Goal: Transaction & Acquisition: Purchase product/service

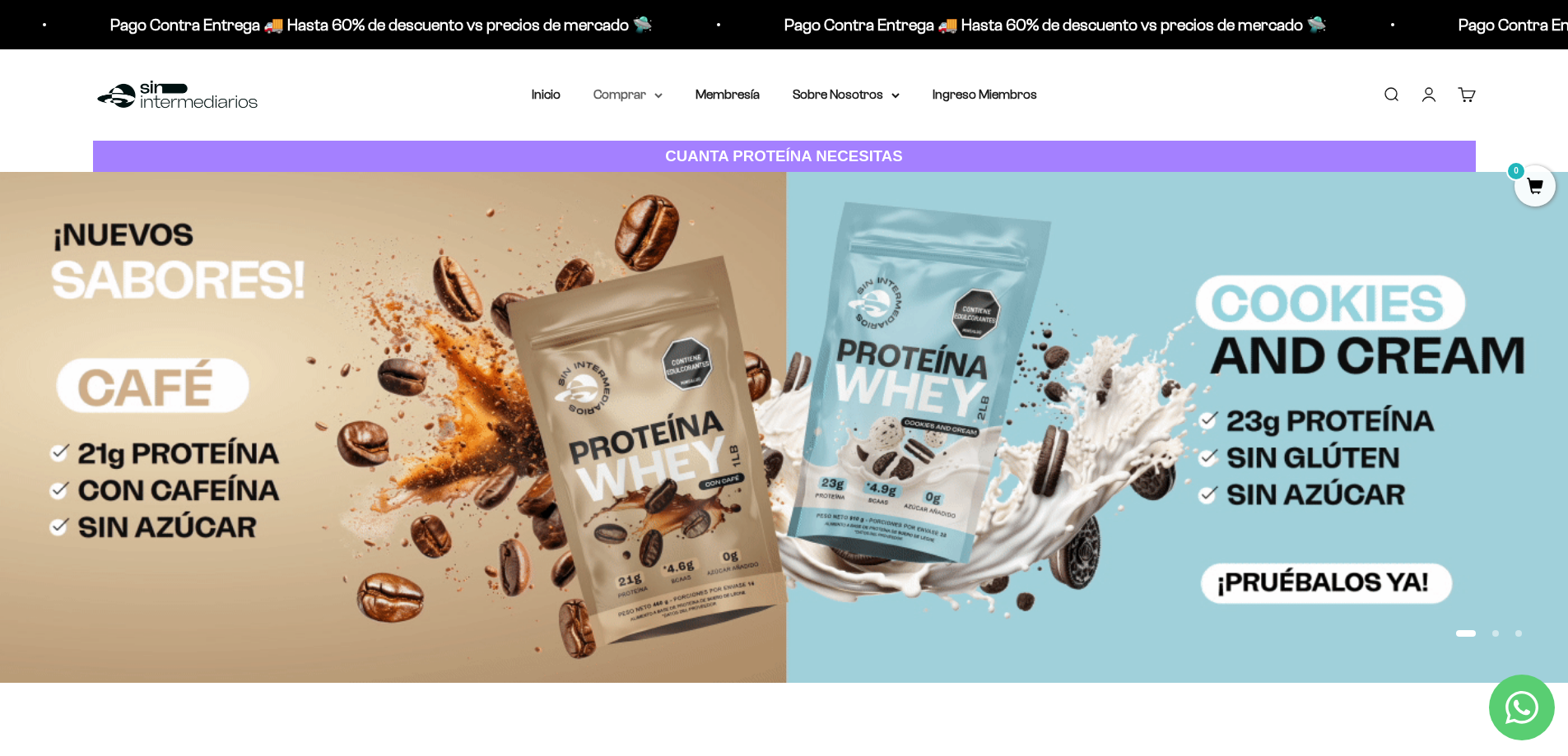
click at [647, 94] on summary "Comprar" at bounding box center [627, 95] width 69 height 21
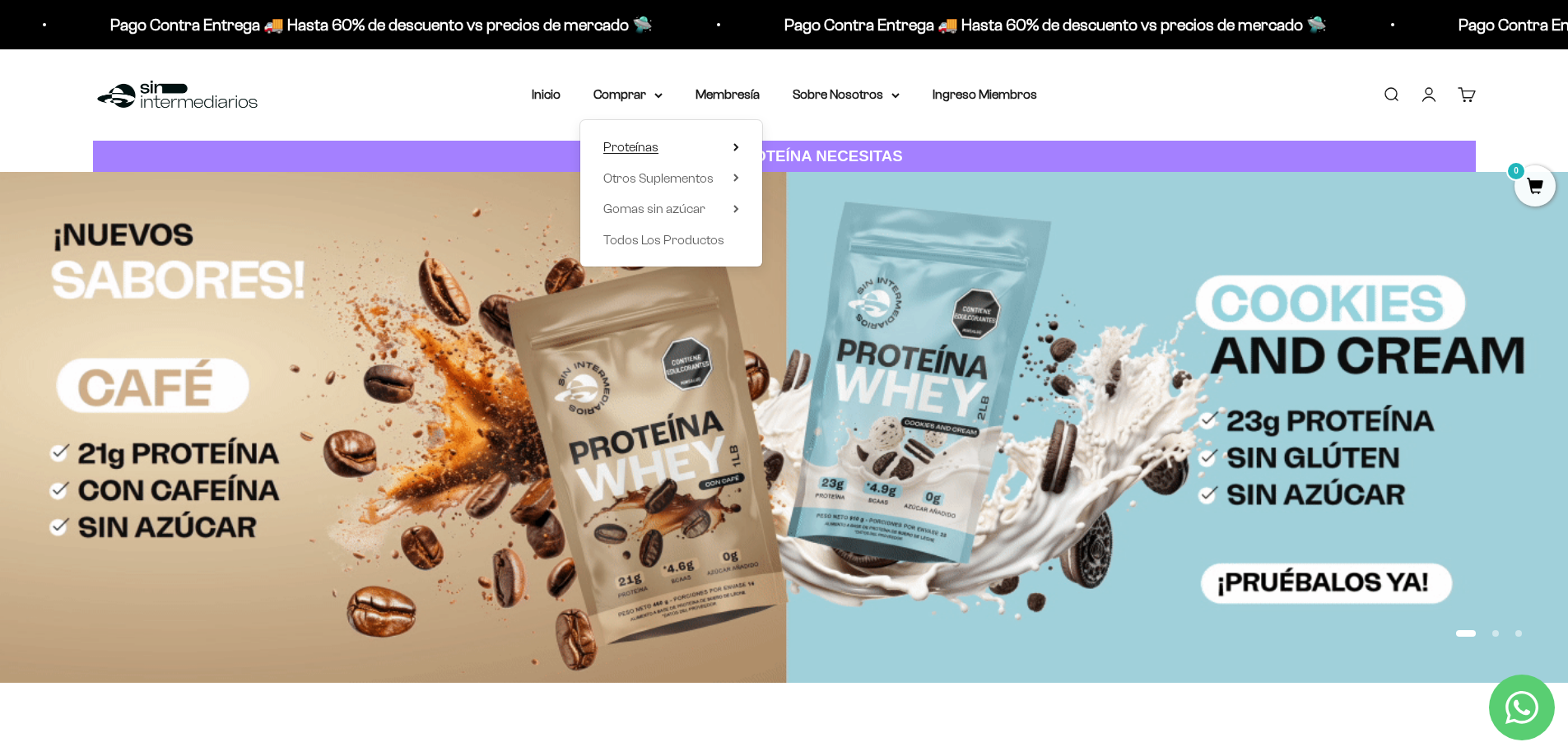
click at [664, 145] on summary "Proteínas" at bounding box center [671, 147] width 136 height 21
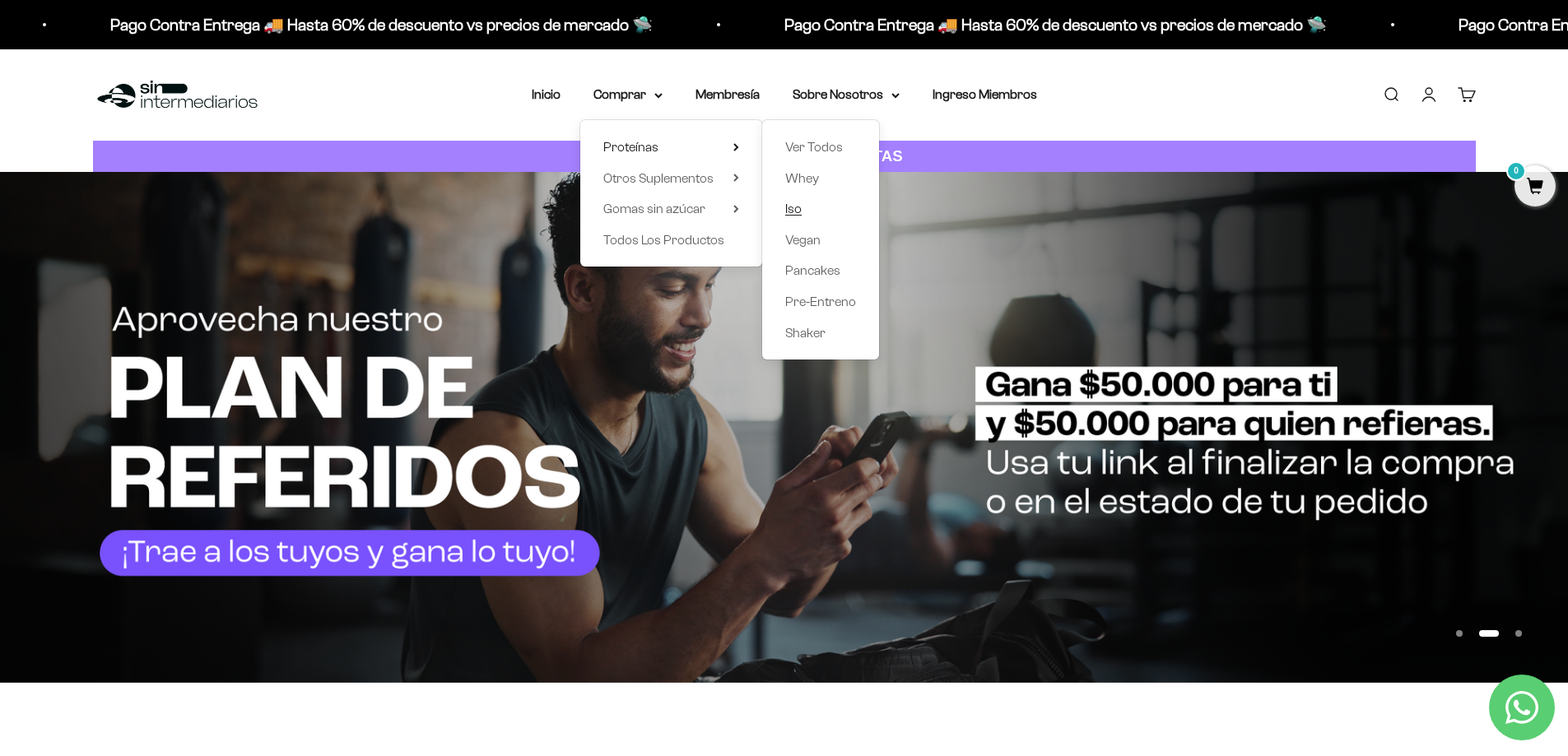
click at [774, 204] on span "Iso" at bounding box center [793, 209] width 16 height 14
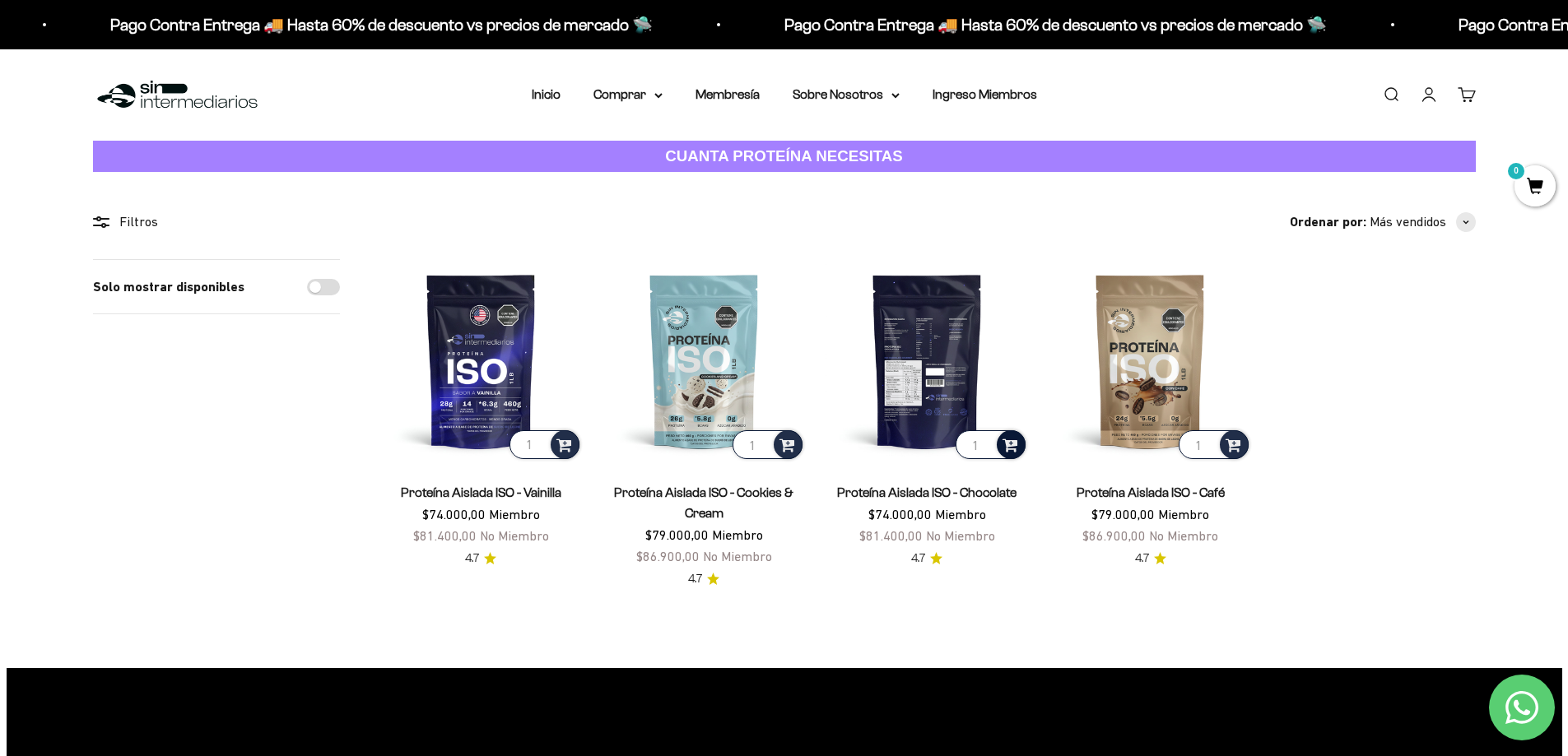
click at [1015, 449] on span at bounding box center [1010, 444] width 16 height 19
click at [947, 419] on span "Chocolate / 2 libras (910g)" at bounding box center [928, 420] width 117 height 12
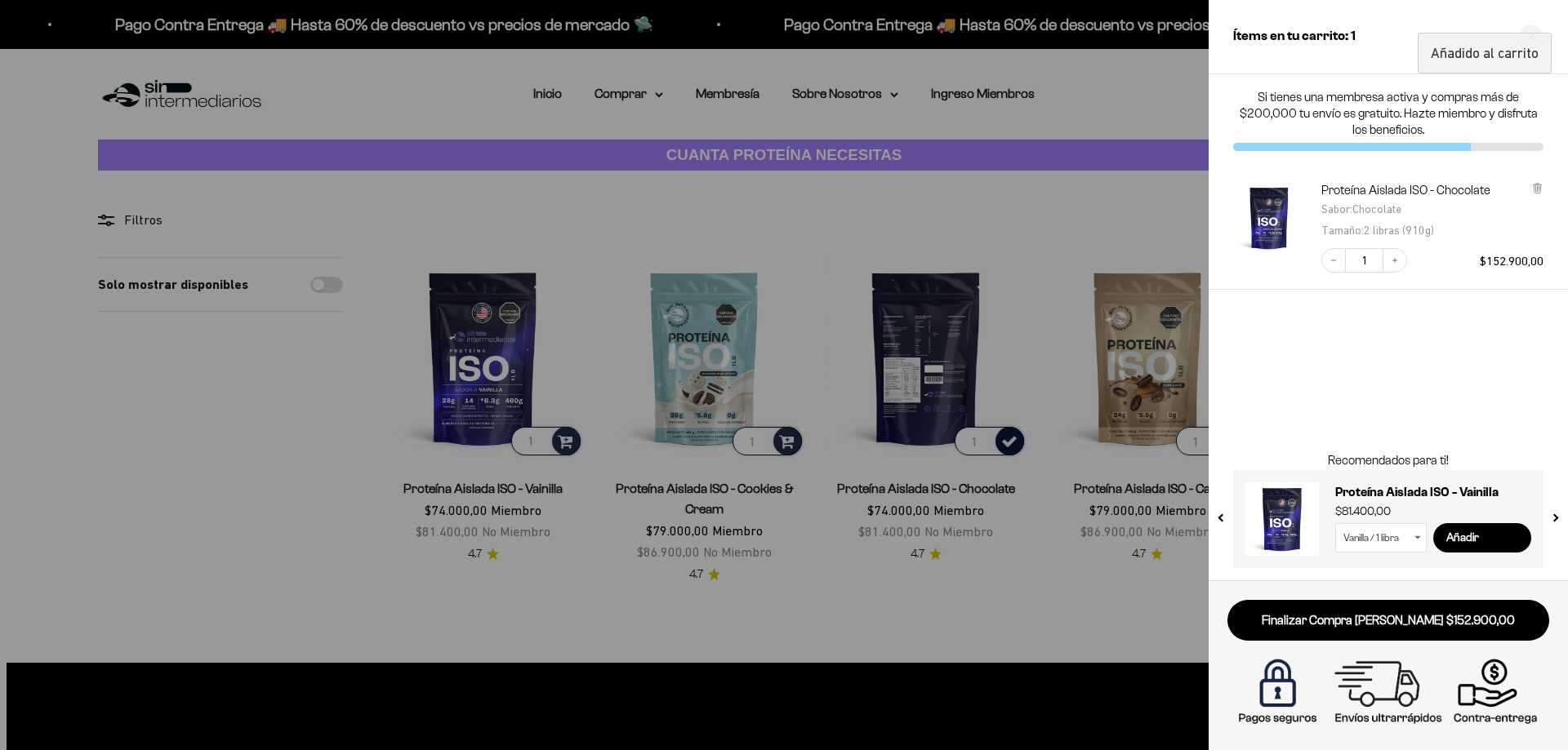
click at [801, 387] on div at bounding box center [784, 375] width 1568 height 750
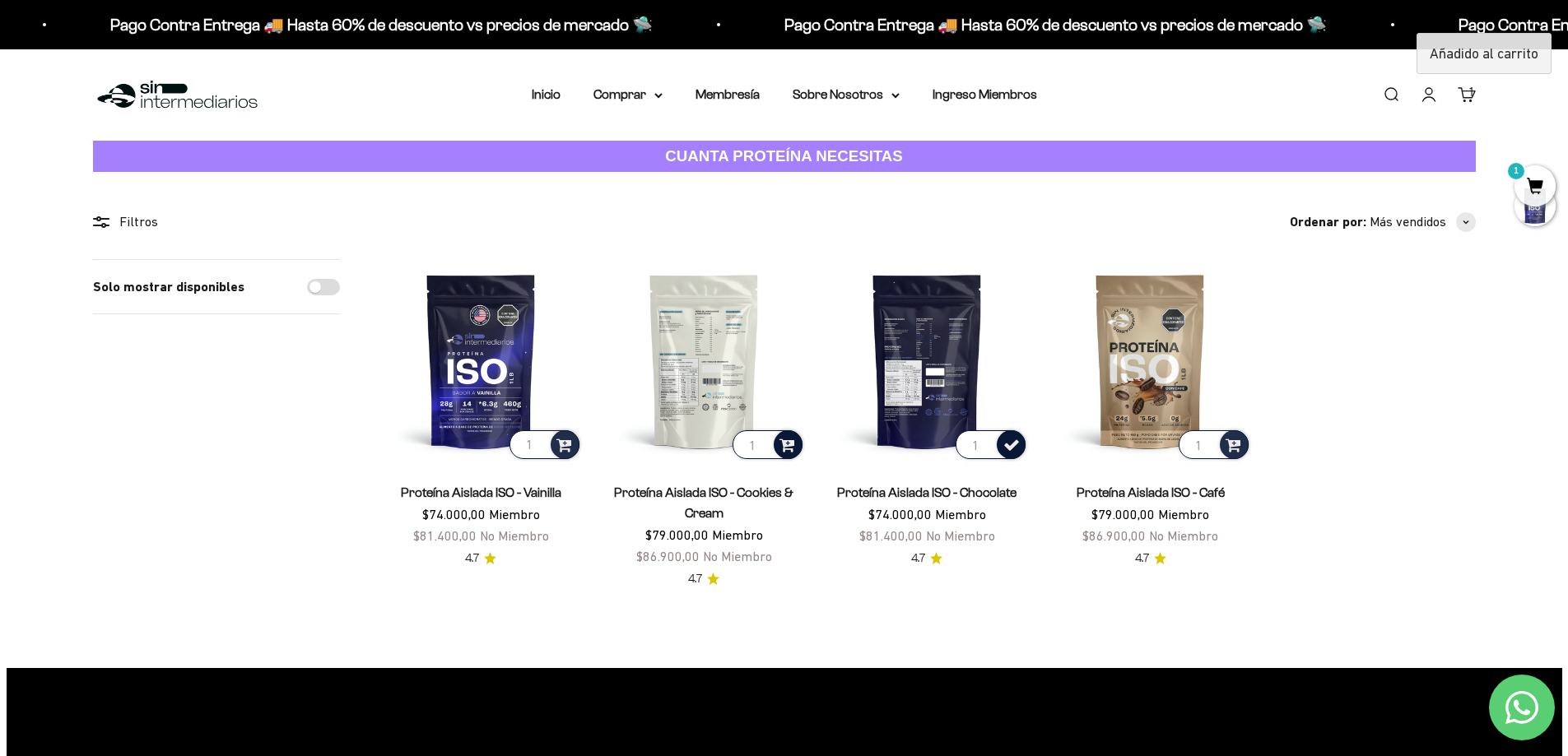
click at [801, 445] on div at bounding box center [788, 444] width 29 height 29
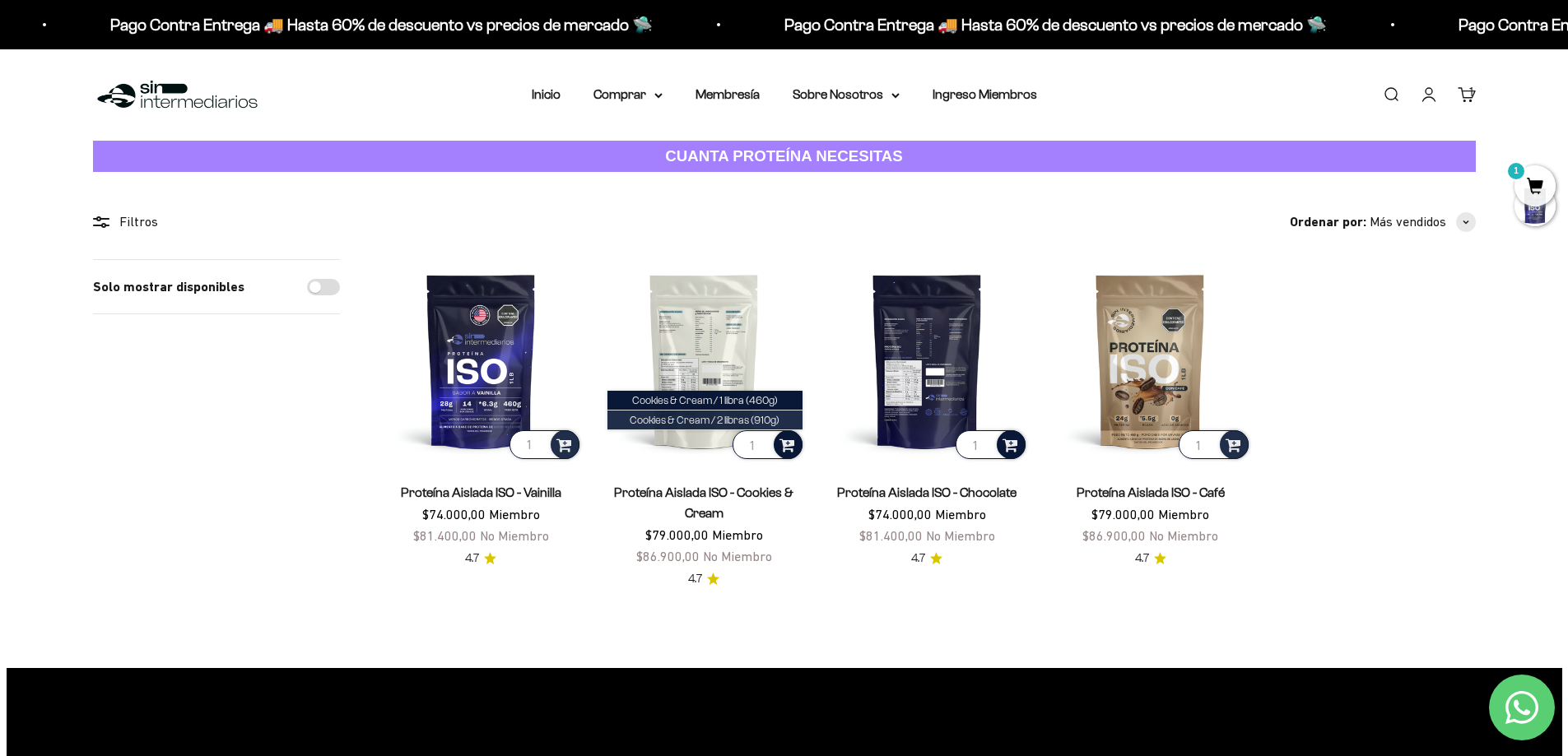
click at [796, 414] on li "Cookies & Cream / 2 libras (910g)" at bounding box center [704, 420] width 195 height 20
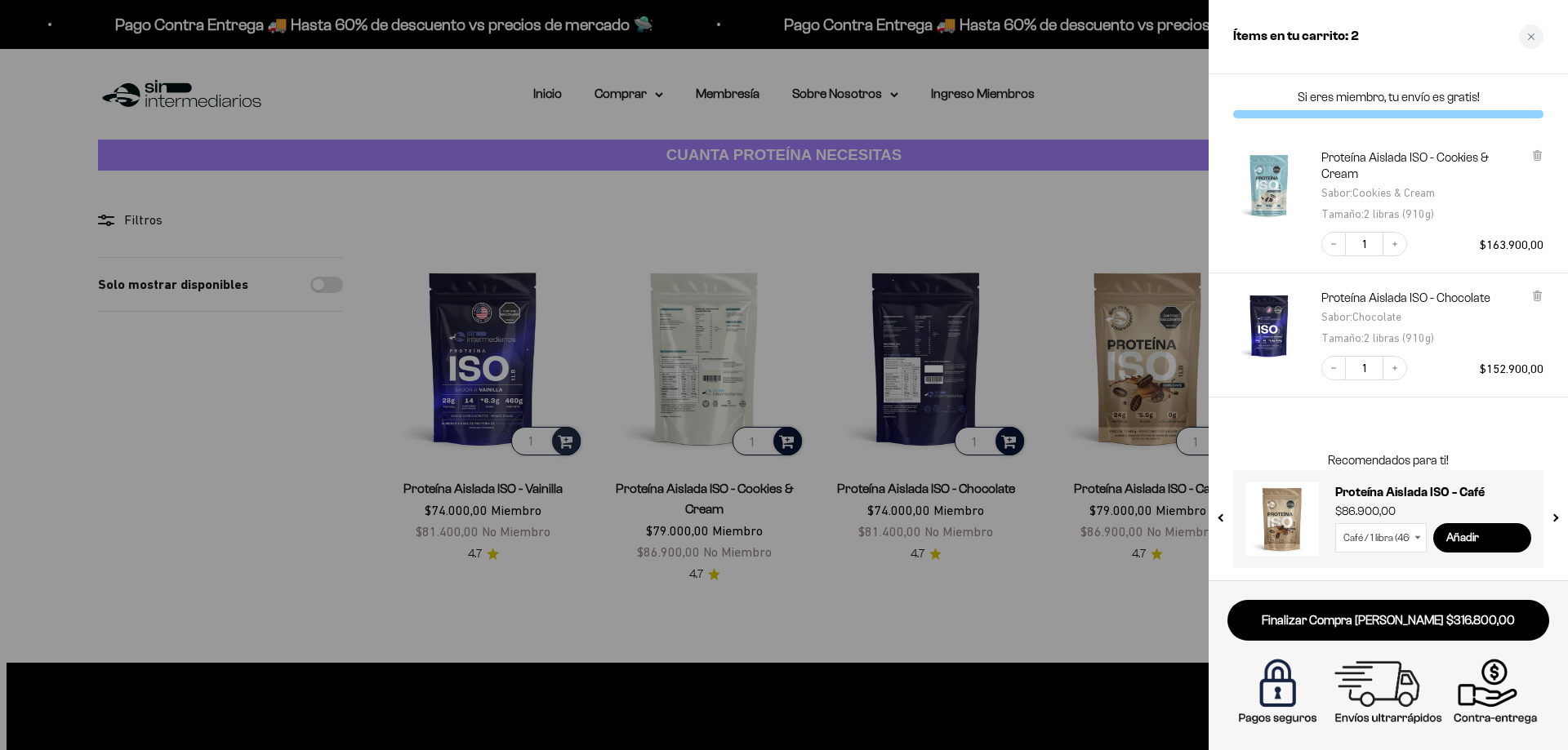
click at [1092, 205] on div at bounding box center [784, 375] width 1568 height 750
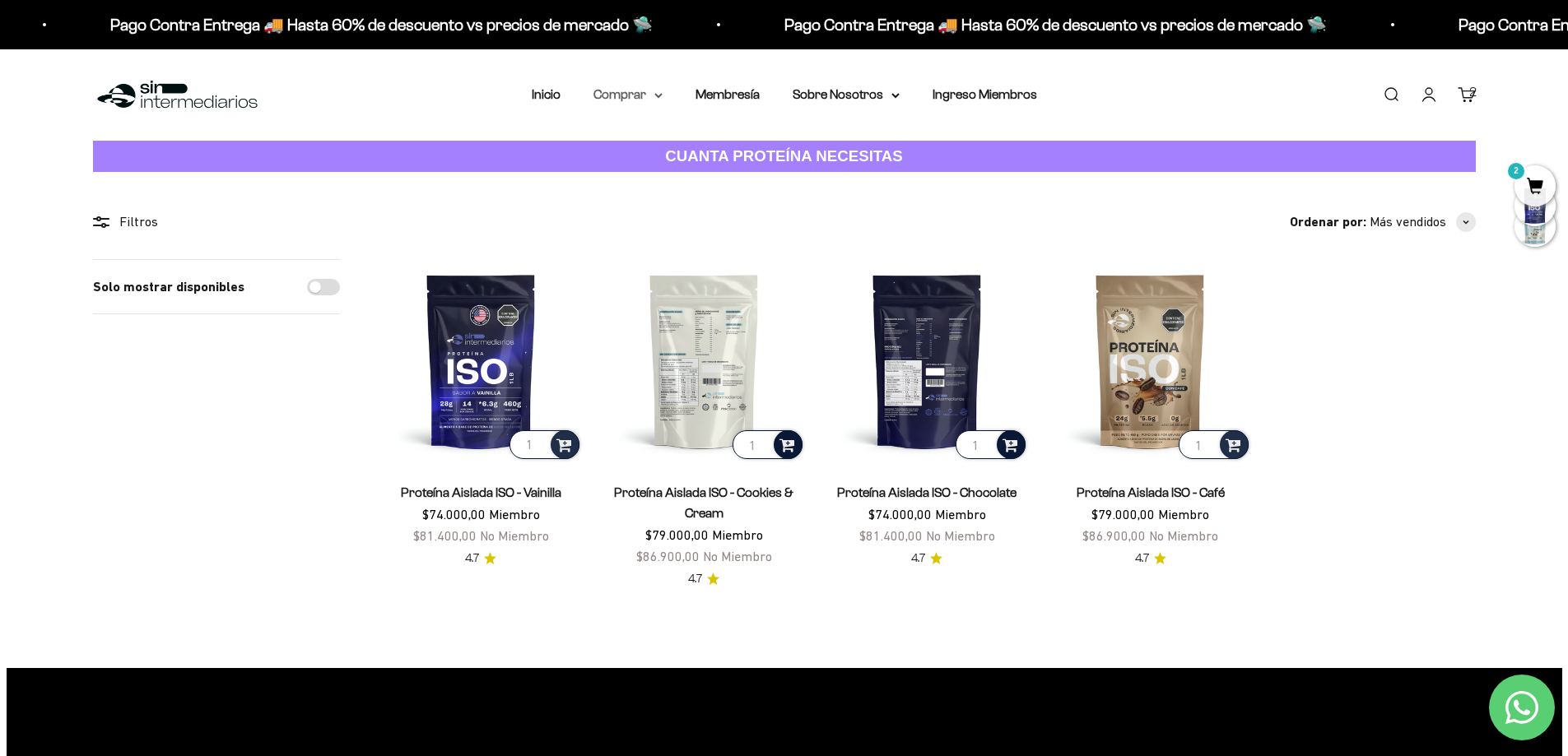
click at [660, 97] on icon at bounding box center [658, 96] width 8 height 5
click at [733, 147] on summary "Proteínas" at bounding box center [671, 147] width 136 height 21
click at [730, 177] on summary "Otros Suplementos" at bounding box center [671, 179] width 136 height 21
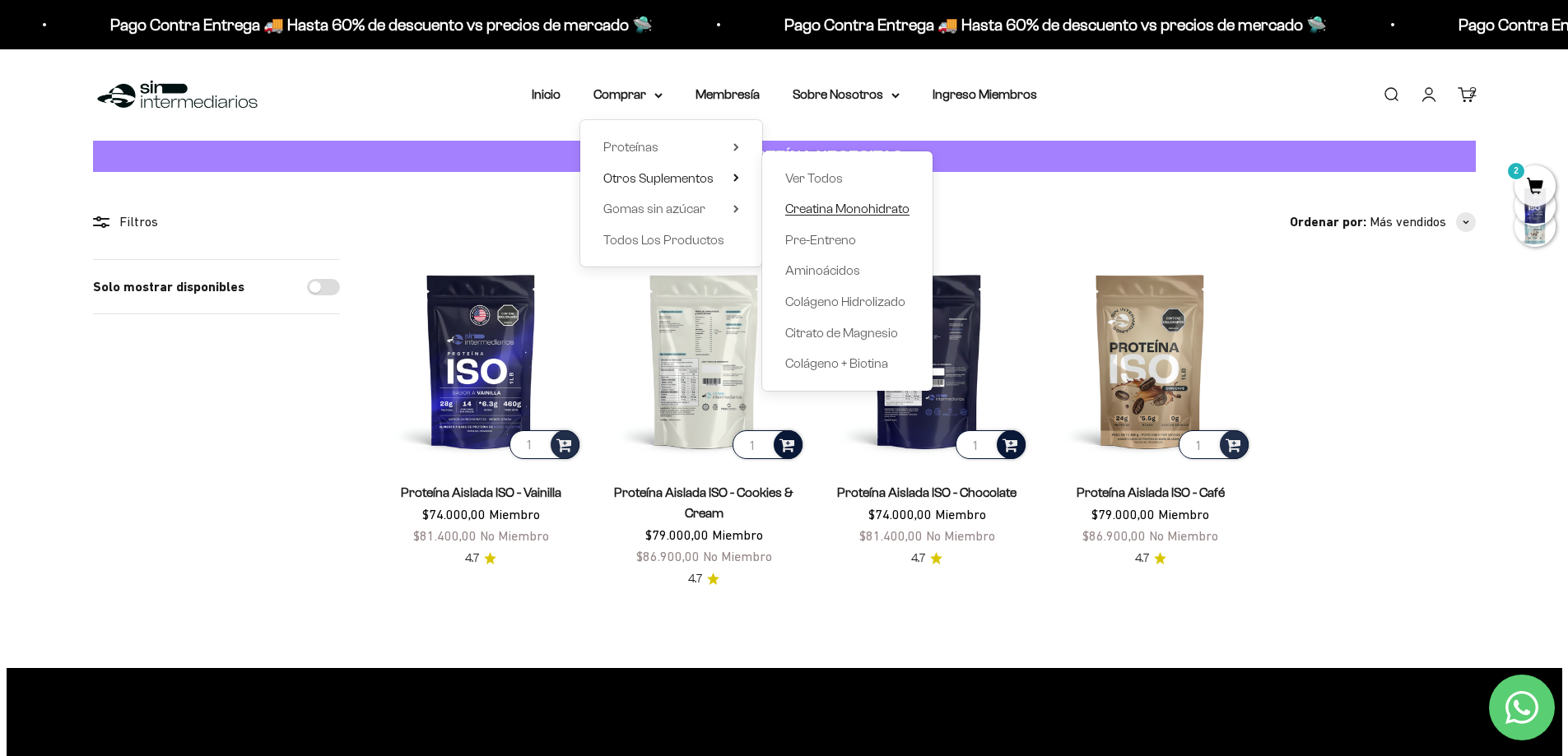
click at [882, 210] on span "Creatina Monohidrato" at bounding box center [847, 209] width 124 height 14
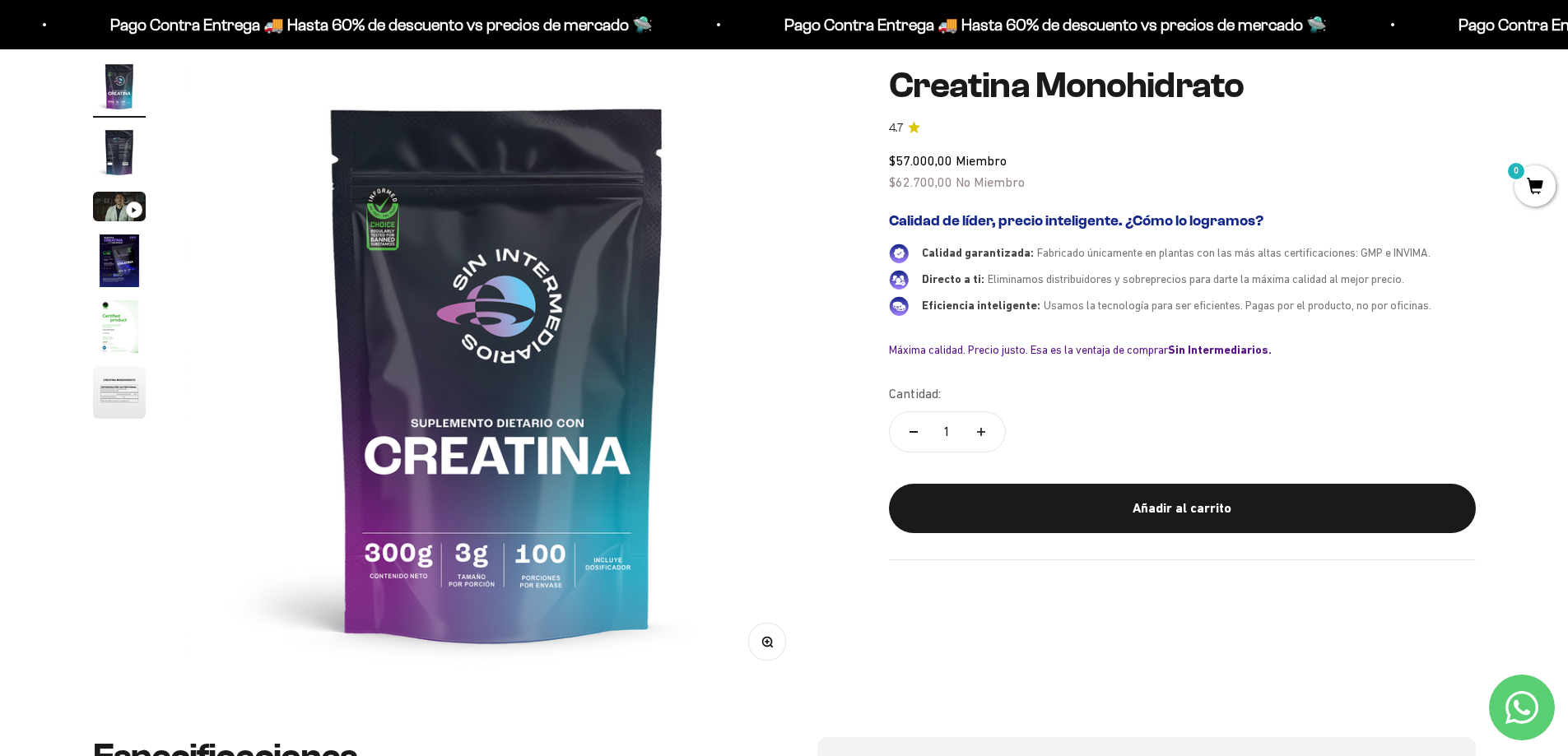
click at [967, 436] on button "Aumentar cantidad" at bounding box center [980, 431] width 47 height 39
type input "2"
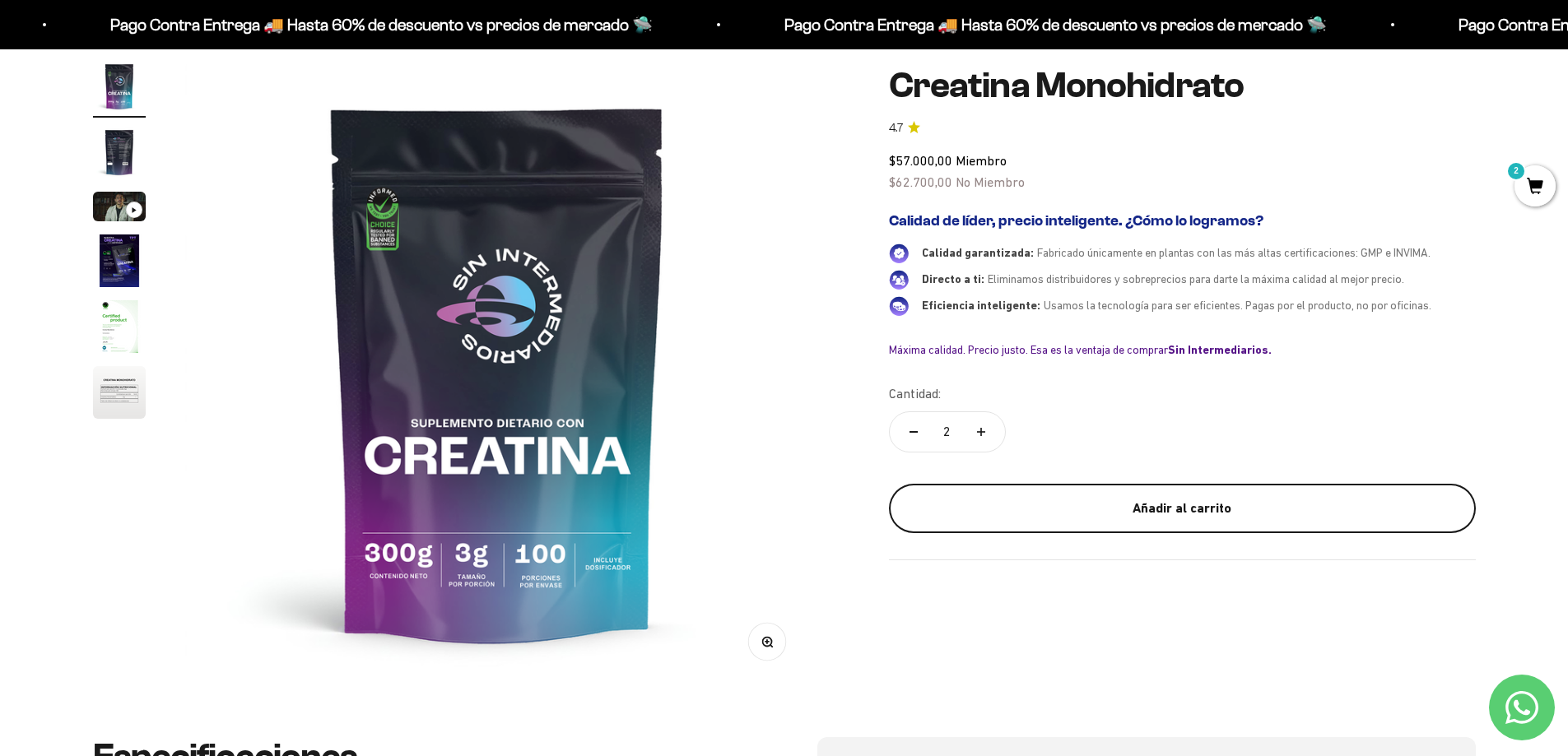
click at [1225, 507] on div "Añadir al carrito" at bounding box center [1182, 509] width 521 height 21
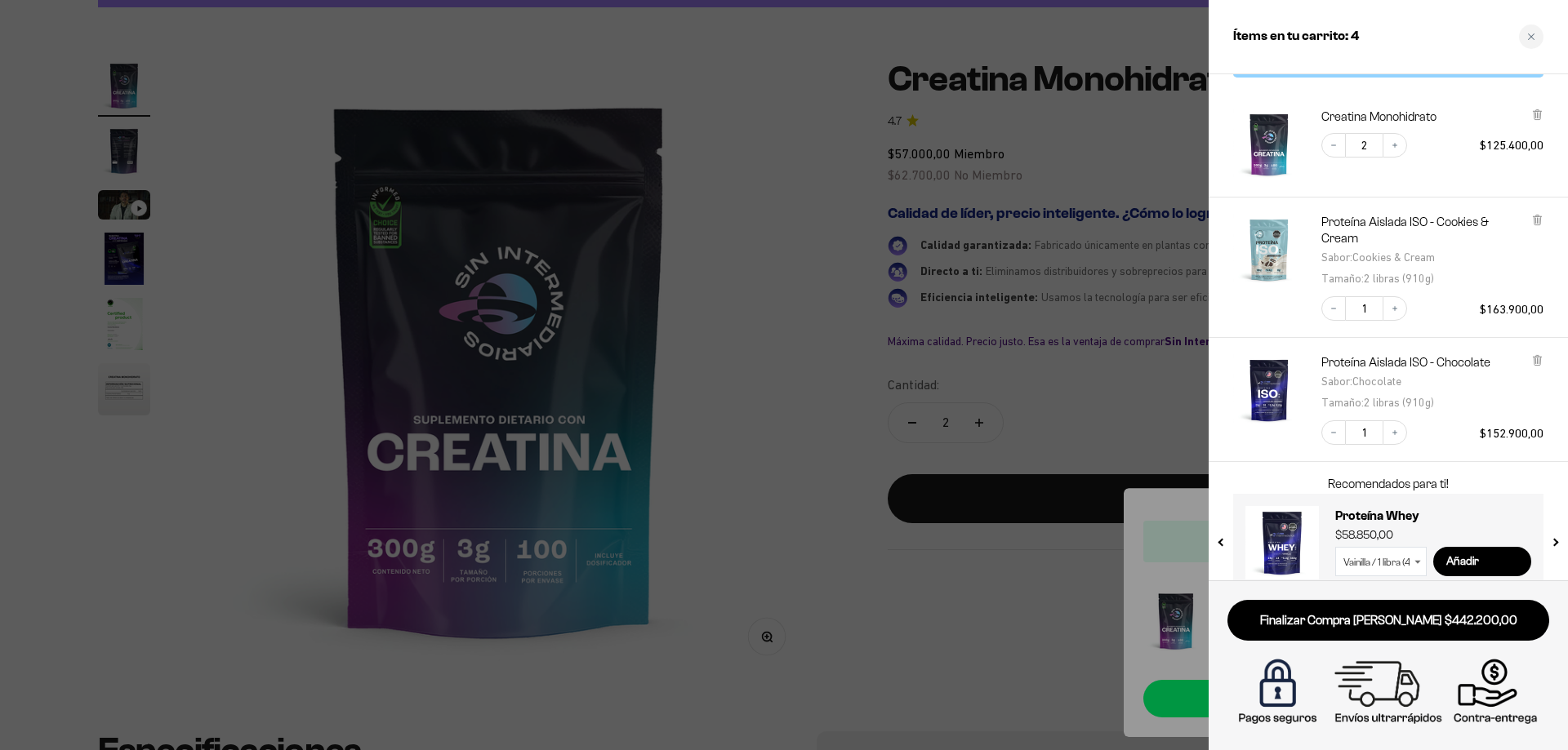
scroll to position [65, 0]
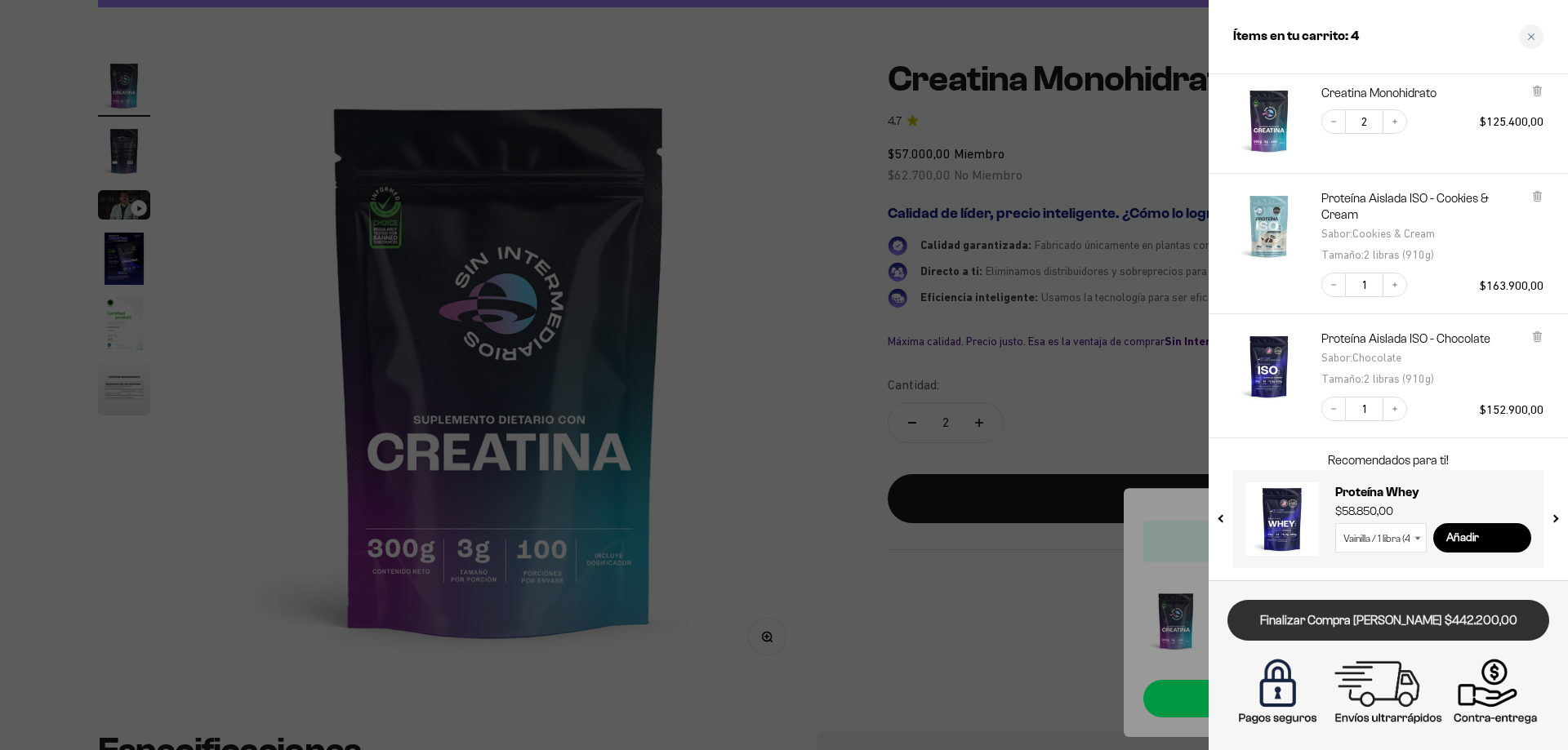
click at [1475, 615] on link "Finalizar Compra [PERSON_NAME] $442.200,00" at bounding box center [1388, 621] width 322 height 42
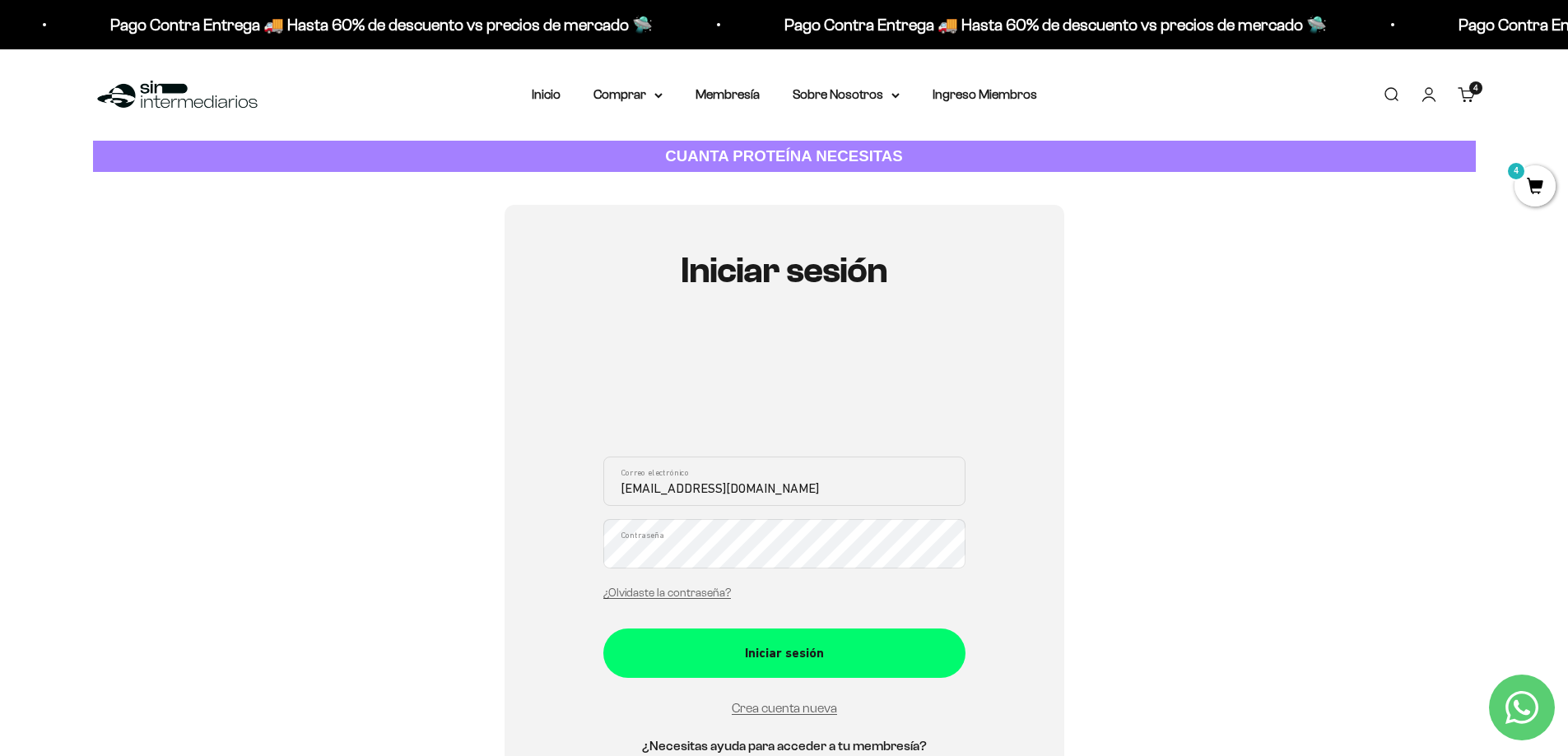
click at [860, 490] on input "juanjoaraujo96@gmail.com" at bounding box center [784, 481] width 362 height 49
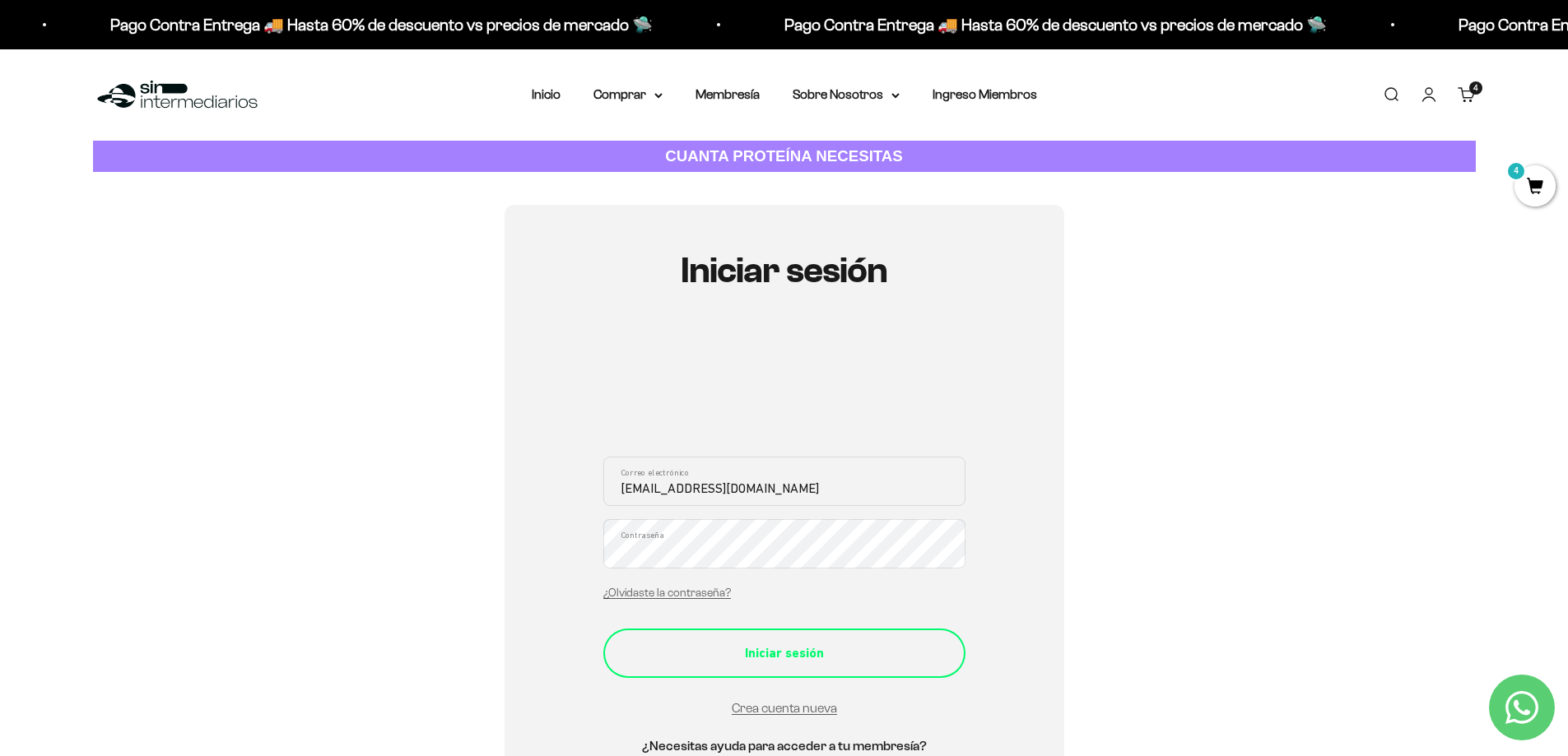
type input "carloscortesabogado@gmail.com"
click at [784, 655] on div "Iniciar sesión" at bounding box center [784, 653] width 296 height 21
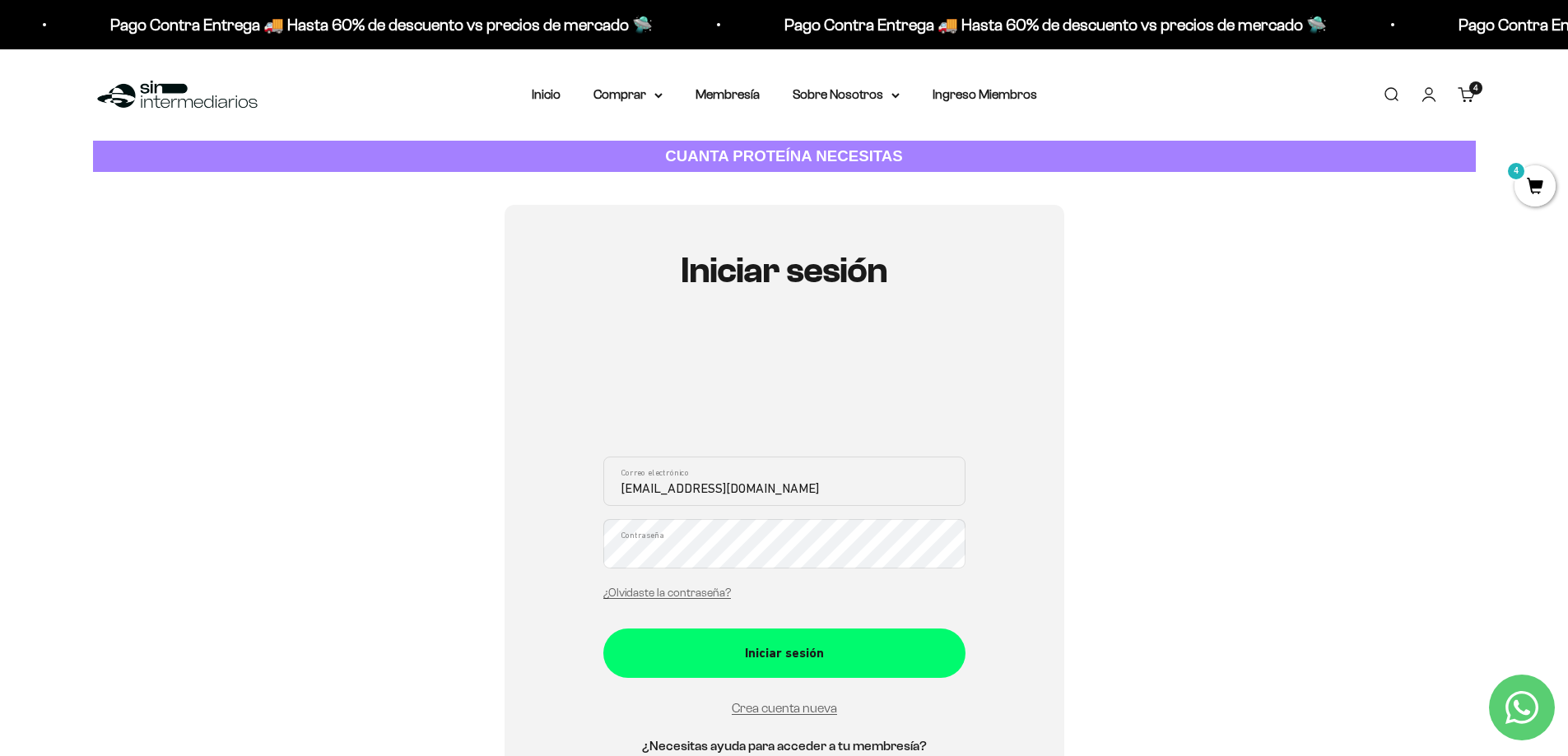
drag, startPoint x: 829, startPoint y: 484, endPoint x: 349, endPoint y: 465, distance: 480.4
click at [347, 466] on div "Iniciar sesión carloscortesabogado@gmail.com Correo electrónico Contraseña ¿Olv…" at bounding box center [784, 523] width 1382 height 636
click at [820, 480] on input "rmendezcarolina" at bounding box center [784, 481] width 362 height 49
type input "[EMAIL_ADDRESS][DOMAIN_NAME]"
click at [407, 567] on div "Iniciar sesión rmendezcarolina@gmail.com Correo electrónico Contraseña ¿Olvidas…" at bounding box center [784, 523] width 1382 height 636
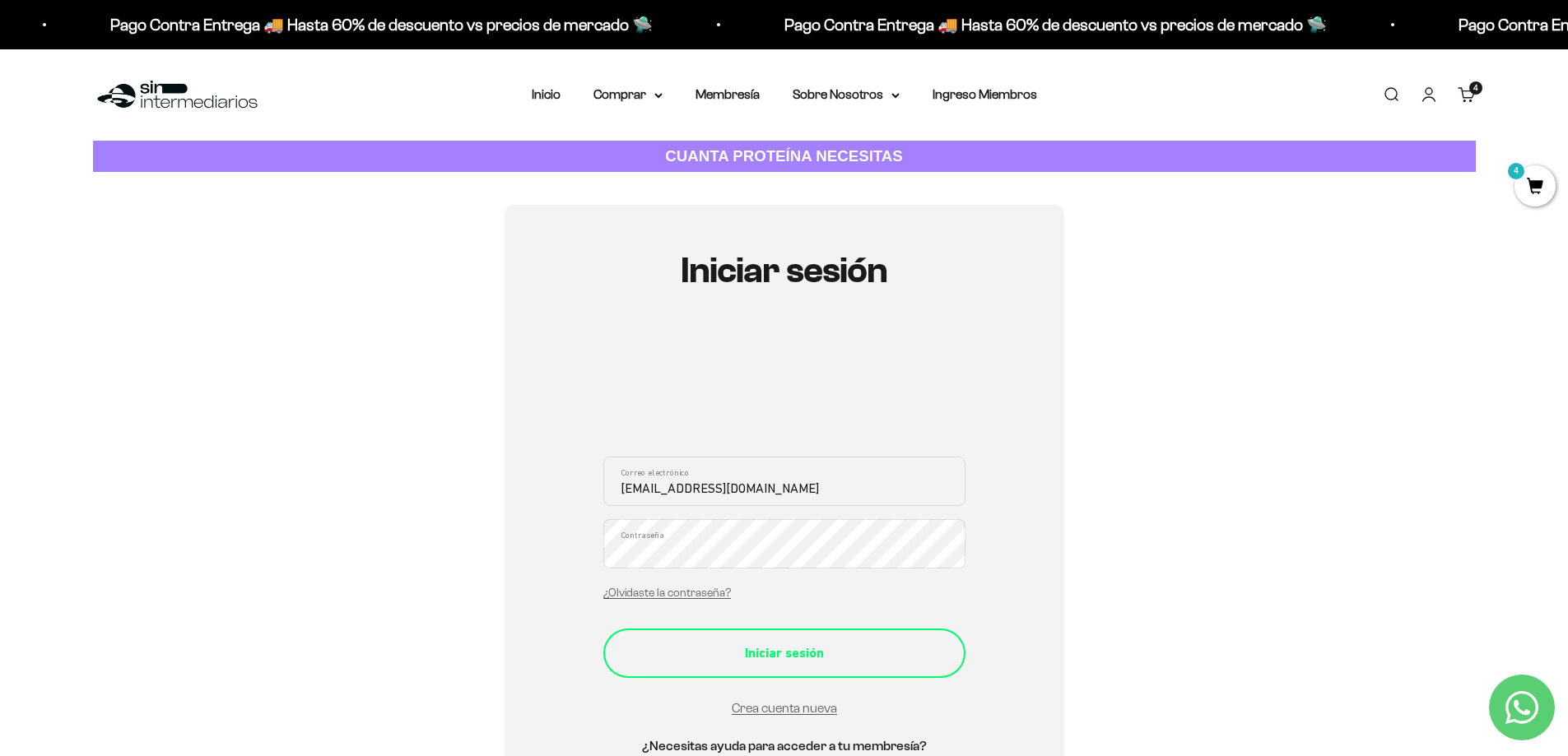
click at [940, 647] on button "Iniciar sesión" at bounding box center [784, 652] width 362 height 49
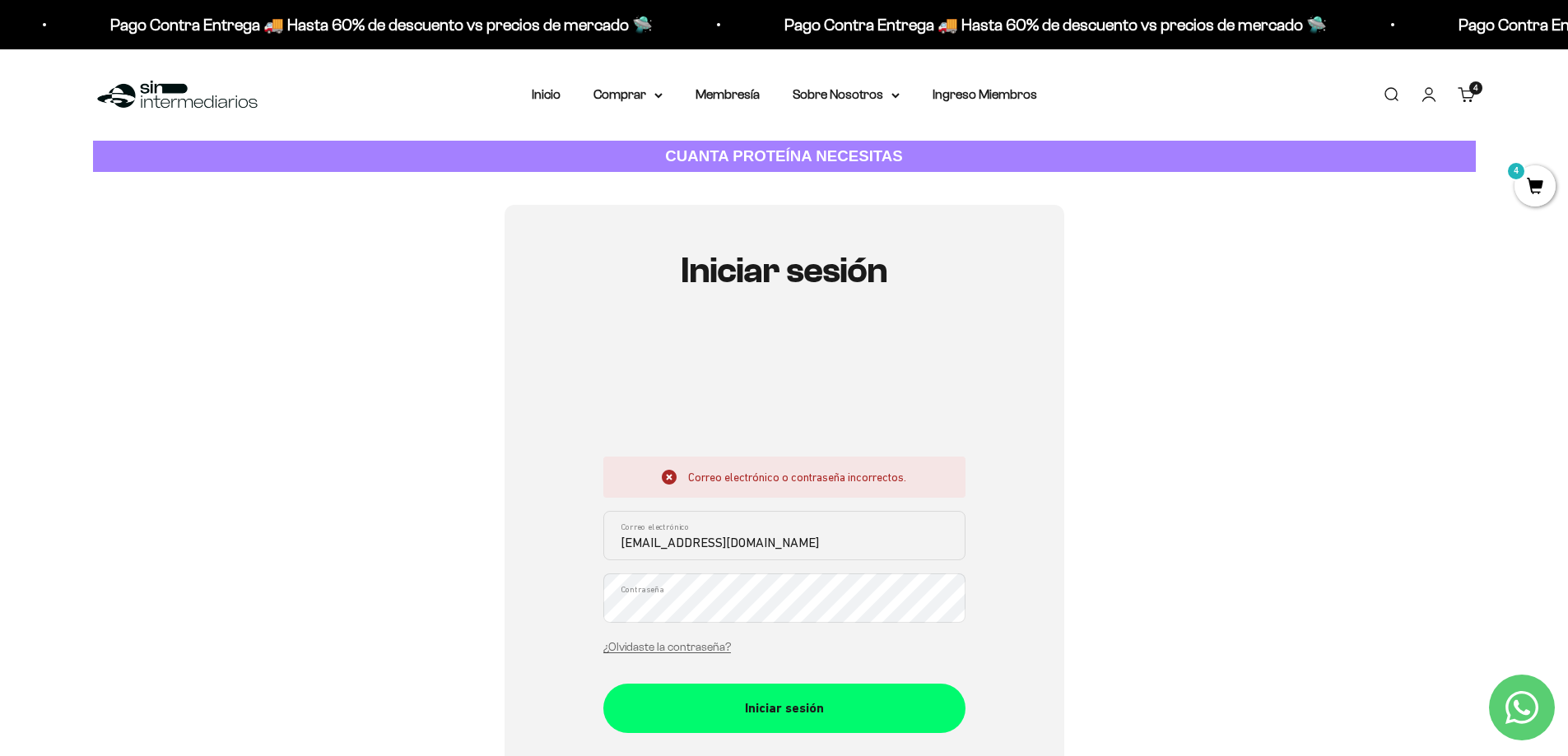
click at [814, 554] on input "[EMAIL_ADDRESS][DOMAIN_NAME]" at bounding box center [784, 536] width 362 height 49
drag, startPoint x: 818, startPoint y: 547, endPoint x: 0, endPoint y: 421, distance: 827.6
click at [0, 421] on section "Iniciar sesión Correo electrónico o contraseña incorrectos. [EMAIL_ADDRESS][DOM…" at bounding box center [784, 550] width 1568 height 755
type input "[EMAIL_ADDRESS][DOMAIN_NAME]"
click at [0, 531] on section "Iniciar sesión Correo electrónico o contraseña incorrectos. [EMAIL_ADDRESS][DOM…" at bounding box center [784, 550] width 1568 height 755
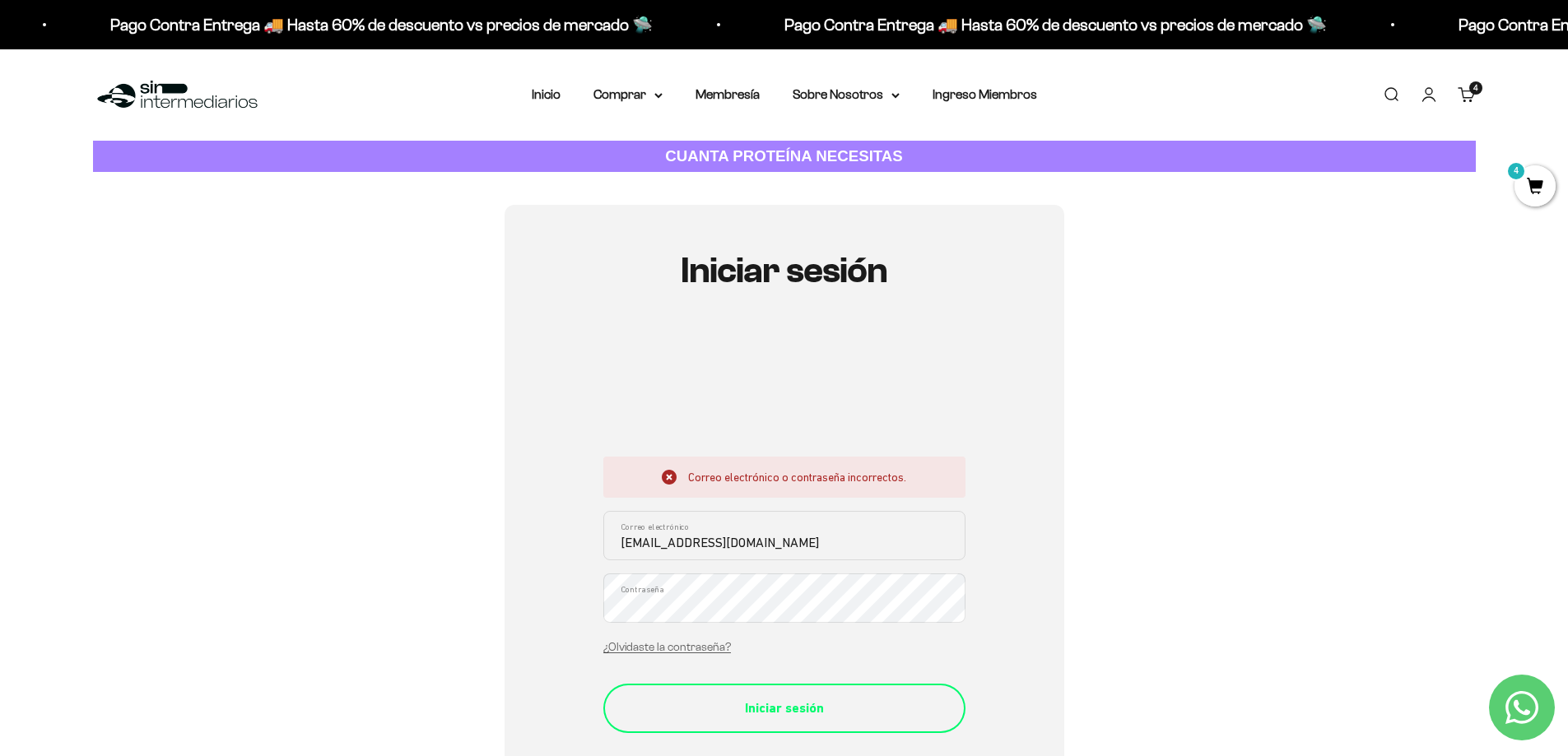
click at [806, 726] on button "Iniciar sesión" at bounding box center [784, 708] width 362 height 49
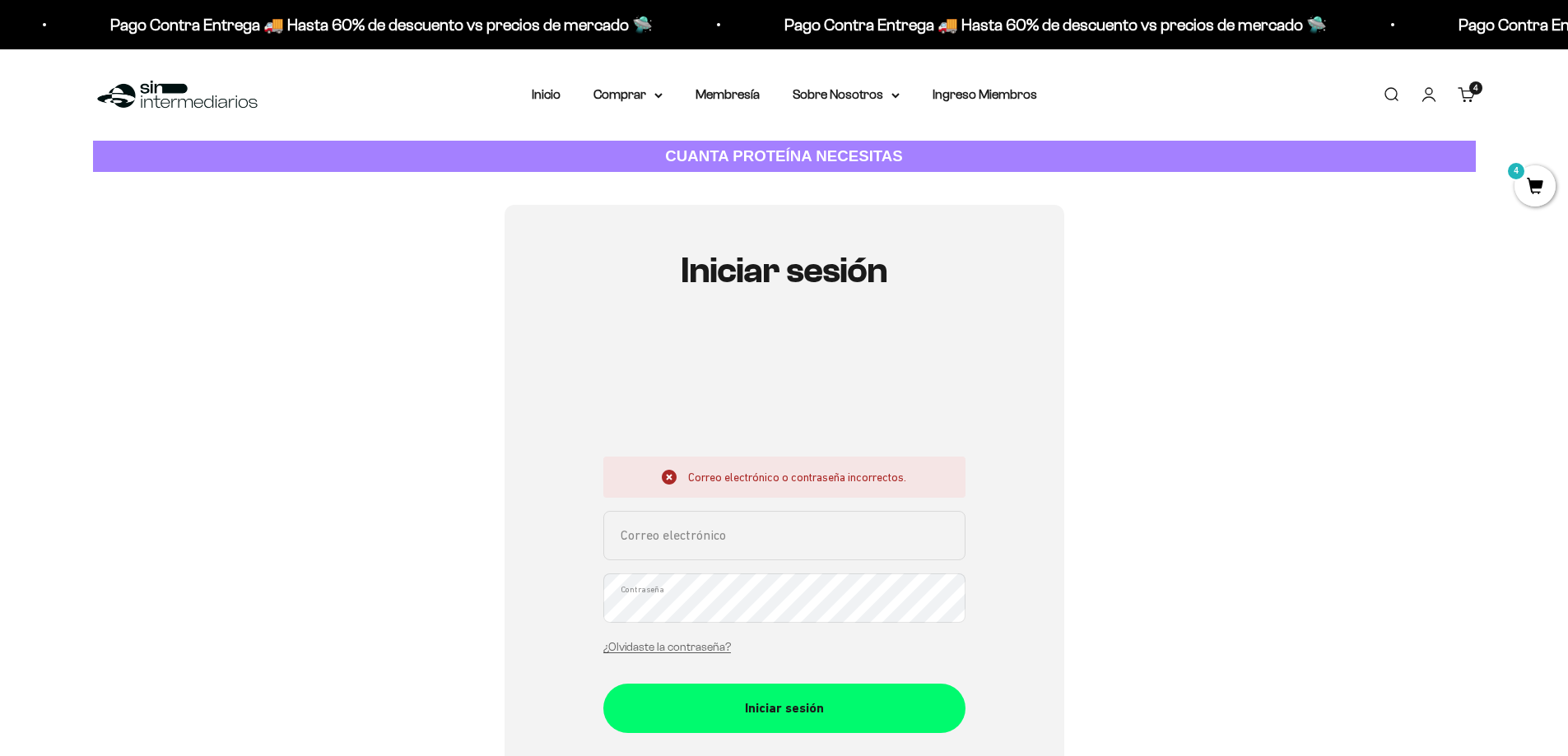
type input "[EMAIL_ADDRESS][DOMAIN_NAME]"
click at [722, 537] on input "[EMAIL_ADDRESS][DOMAIN_NAME]" at bounding box center [784, 536] width 362 height 49
drag, startPoint x: 791, startPoint y: 544, endPoint x: 209, endPoint y: 607, distance: 585.4
click at [192, 623] on div "Iniciar sesión Correo electrónico o contraseña incorrectos. [EMAIL_ADDRESS][DOM…" at bounding box center [784, 550] width 1382 height 690
drag, startPoint x: 843, startPoint y: 549, endPoint x: 0, endPoint y: 514, distance: 843.7
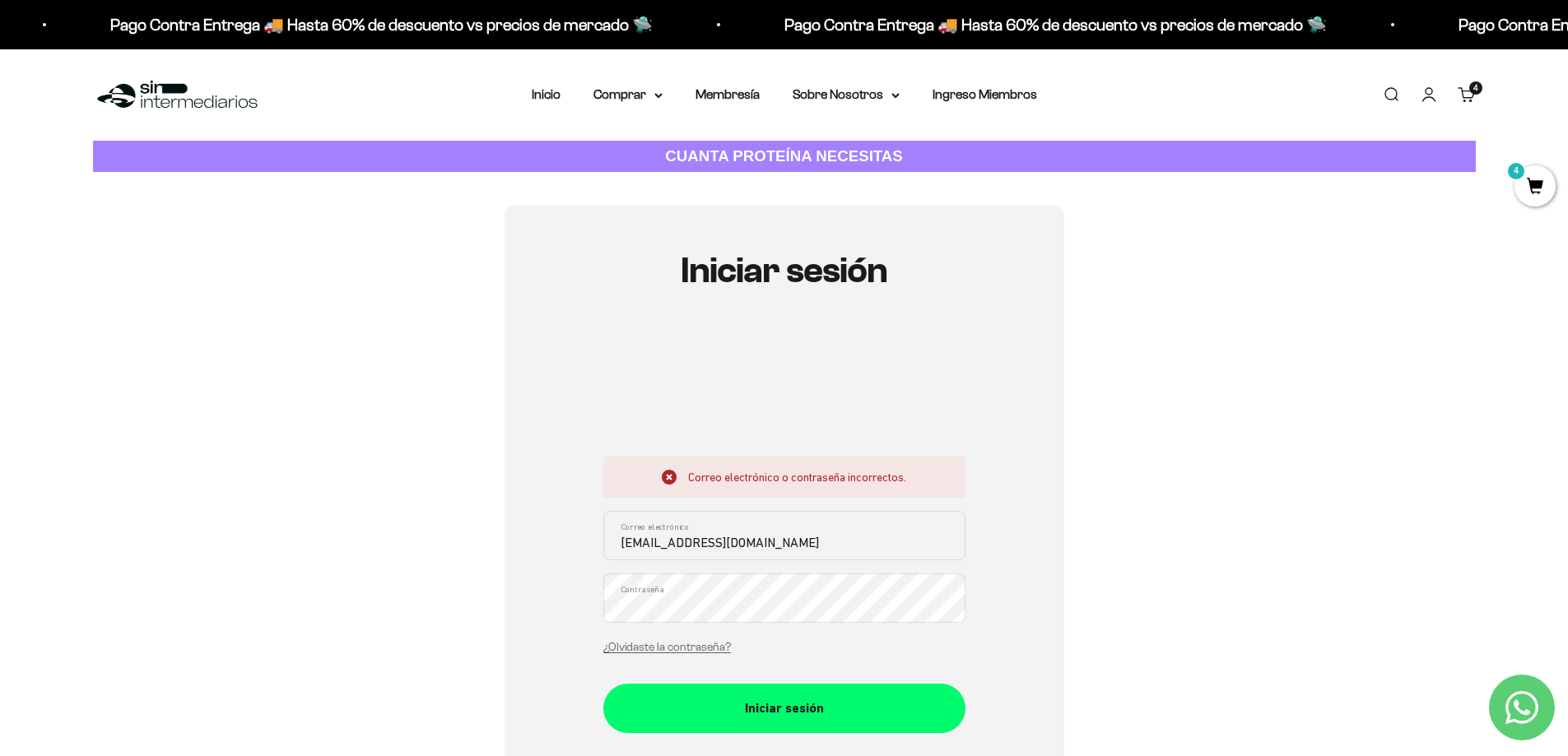
click at [0, 516] on section "Iniciar sesión Correo electrónico o contraseña incorrectos. [EMAIL_ADDRESS][DOM…" at bounding box center [784, 550] width 1568 height 755
type input "[EMAIL_ADDRESS][DOMAIN_NAME]"
click at [348, 556] on div "Iniciar sesión Correo electrónico o contraseña incorrectos. [EMAIL_ADDRESS][DOM…" at bounding box center [784, 550] width 1382 height 690
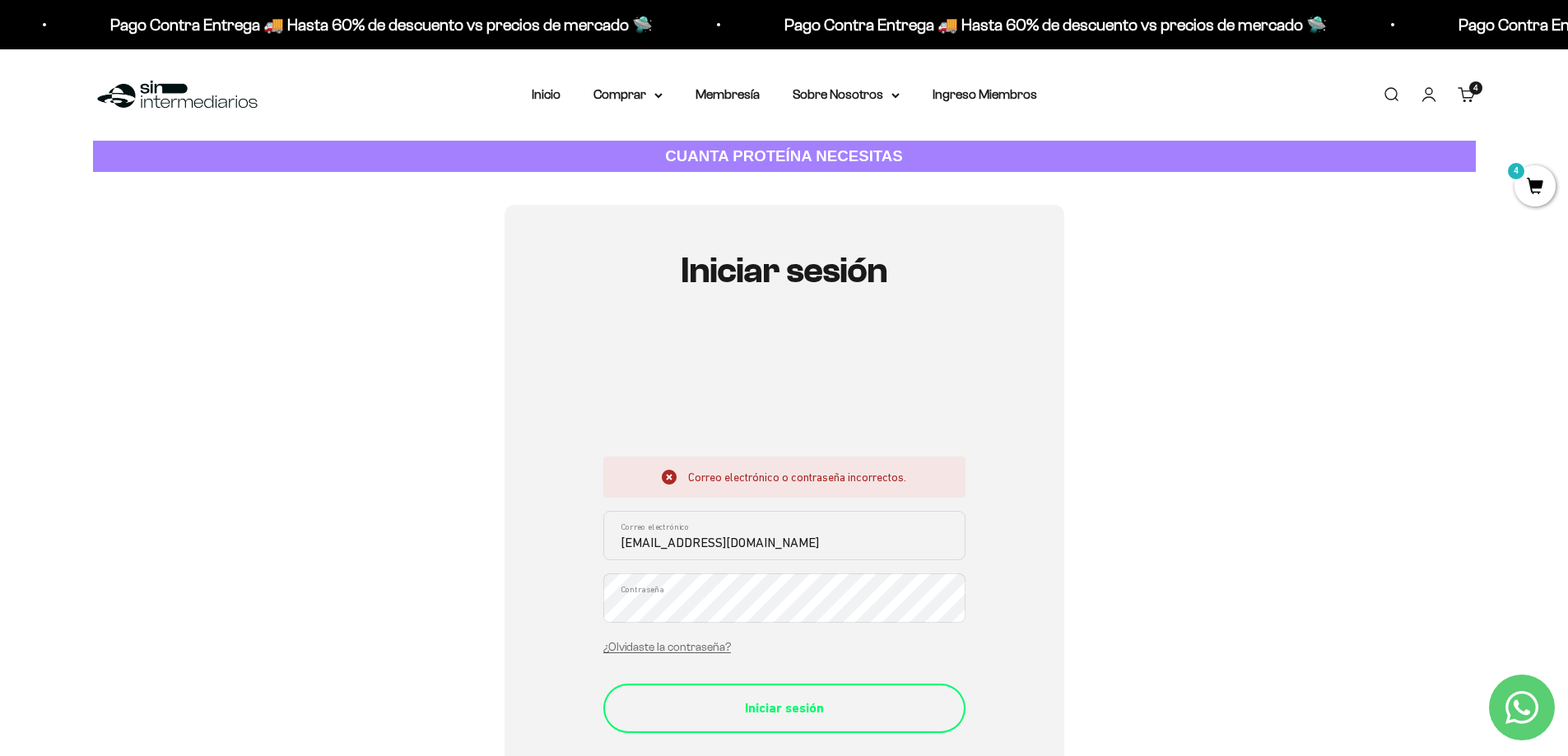
click at [872, 696] on button "Iniciar sesión" at bounding box center [784, 708] width 362 height 49
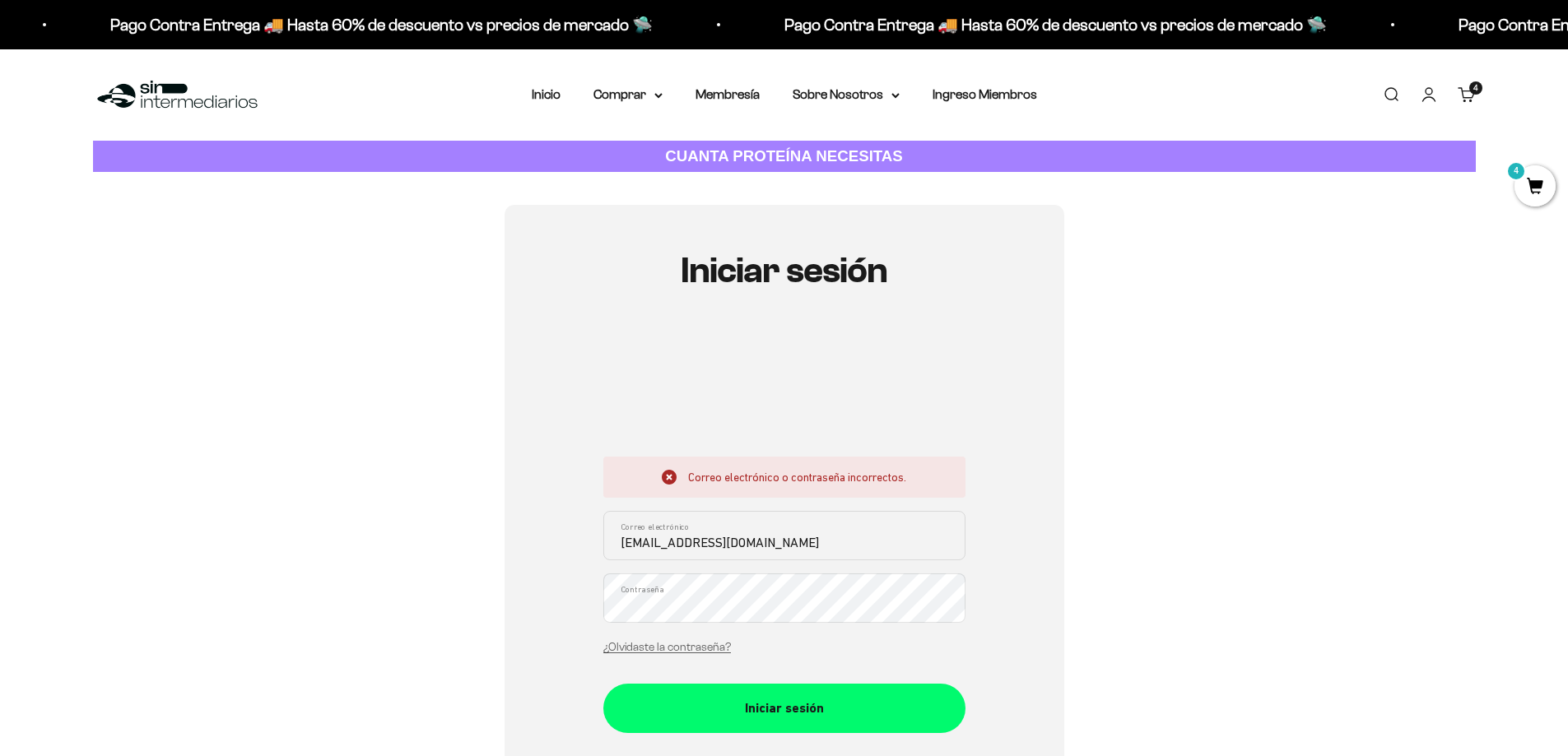
click at [908, 534] on input "[EMAIL_ADDRESS][DOMAIN_NAME]" at bounding box center [784, 536] width 362 height 49
drag, startPoint x: 914, startPoint y: 530, endPoint x: 0, endPoint y: 480, distance: 915.4
click at [0, 480] on section "Iniciar sesión Correo electrónico o contraseña incorrectos. [EMAIL_ADDRESS][DOM…" at bounding box center [784, 550] width 1568 height 755
type input "[EMAIL_ADDRESS][DOMAIN_NAME]"
click at [86, 577] on section "Iniciar sesión Correo electrónico o contraseña incorrectos. [EMAIL_ADDRESS][DOM…" at bounding box center [784, 550] width 1568 height 755
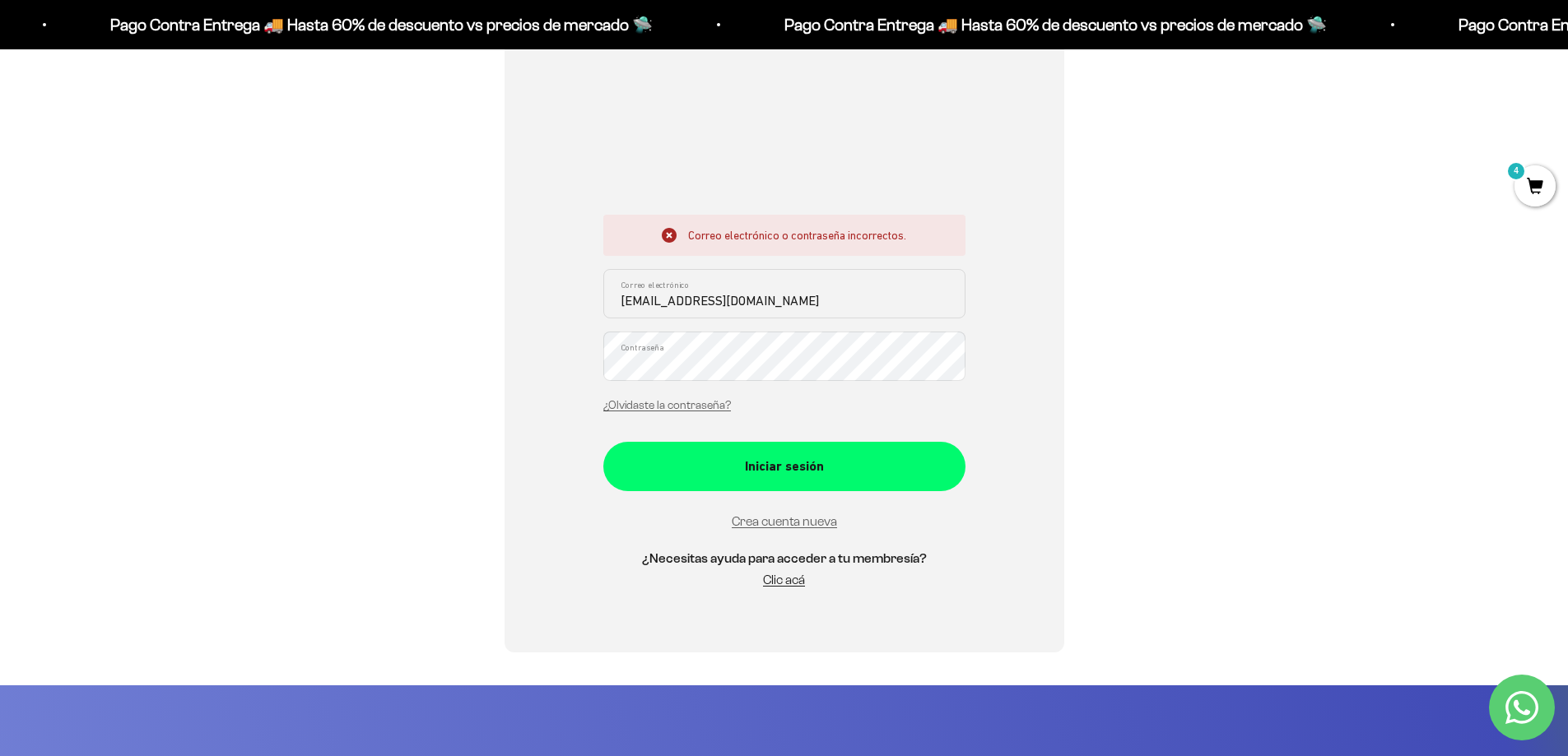
scroll to position [247, 0]
